Goal: Information Seeking & Learning: Learn about a topic

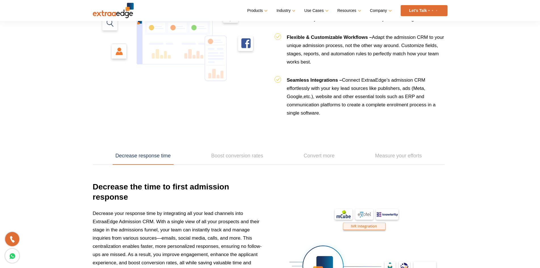
scroll to position [738, 0]
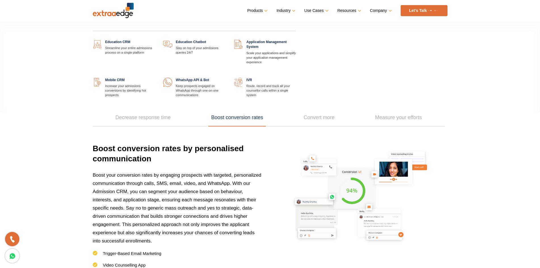
click at [225, 40] on link at bounding box center [225, 40] width 0 height 0
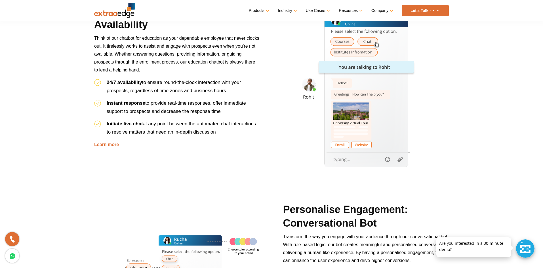
scroll to position [340, 0]
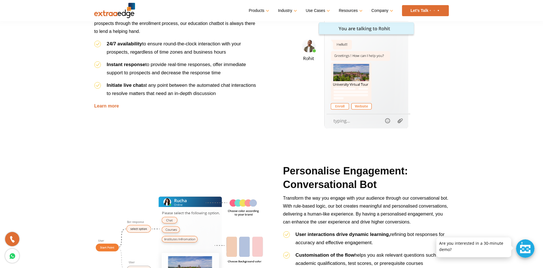
click at [527, 249] on div at bounding box center [525, 248] width 18 height 18
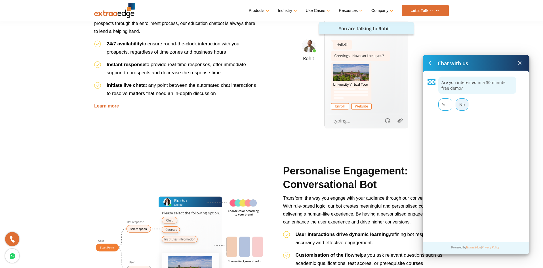
click at [460, 110] on div "No" at bounding box center [462, 104] width 13 height 12
click at [519, 62] on span at bounding box center [519, 63] width 7 height 7
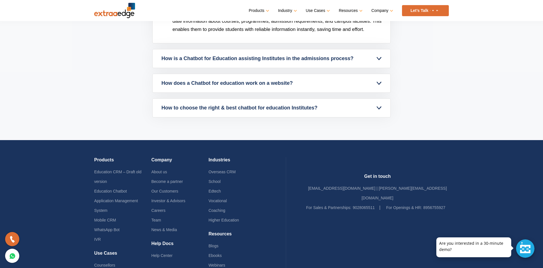
scroll to position [1813, 0]
